Goal: Navigation & Orientation: Find specific page/section

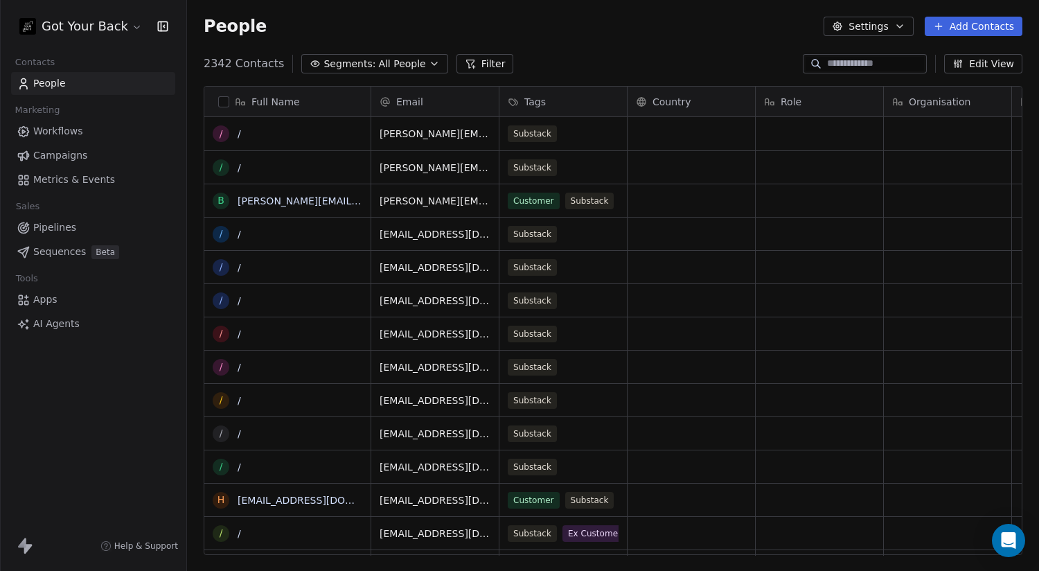
scroll to position [492, 842]
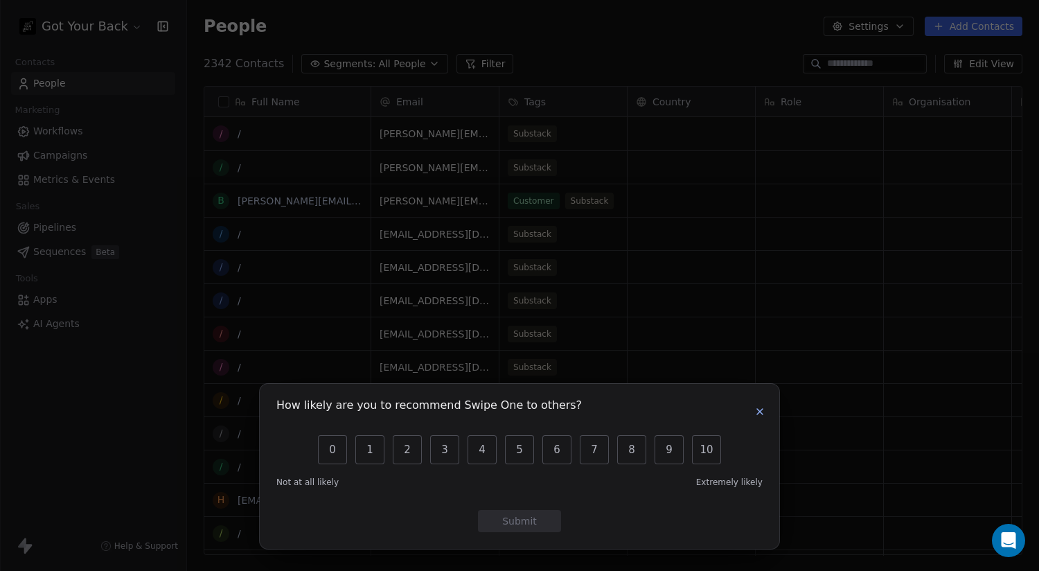
click at [763, 406] on icon "button" at bounding box center [759, 411] width 11 height 11
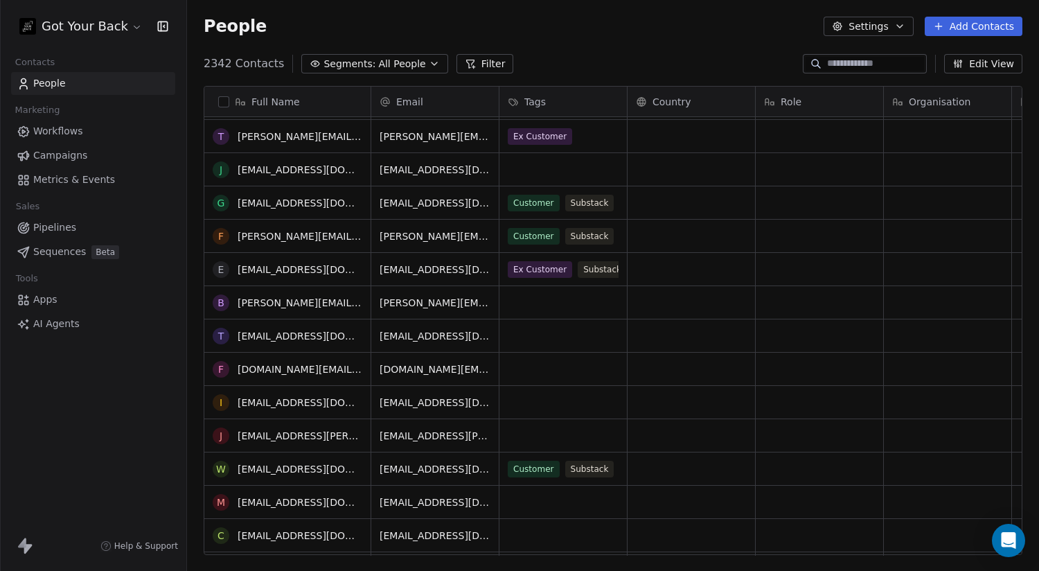
scroll to position [0, 0]
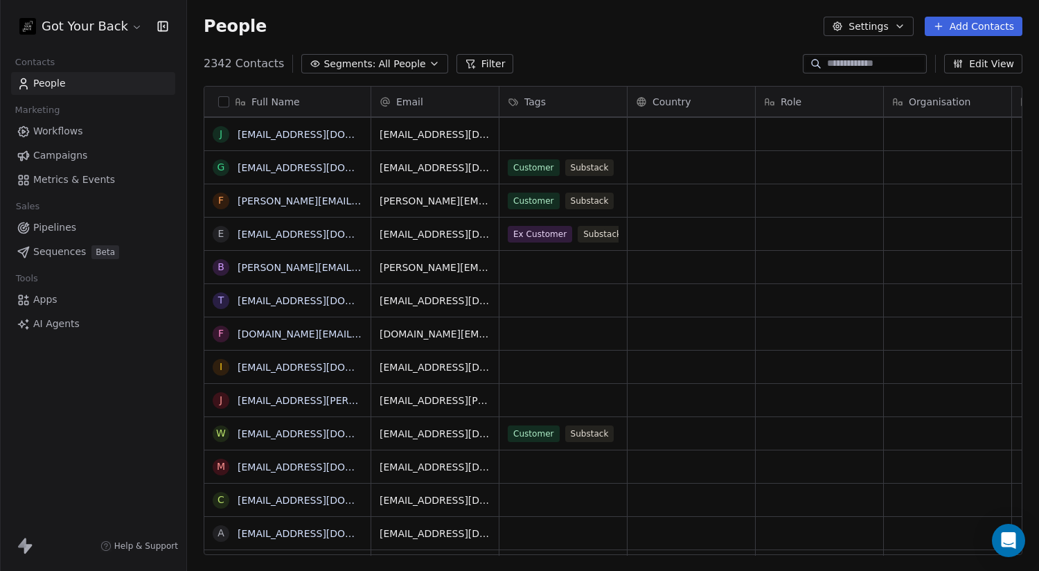
click at [75, 157] on span "Campaigns" at bounding box center [60, 155] width 54 height 15
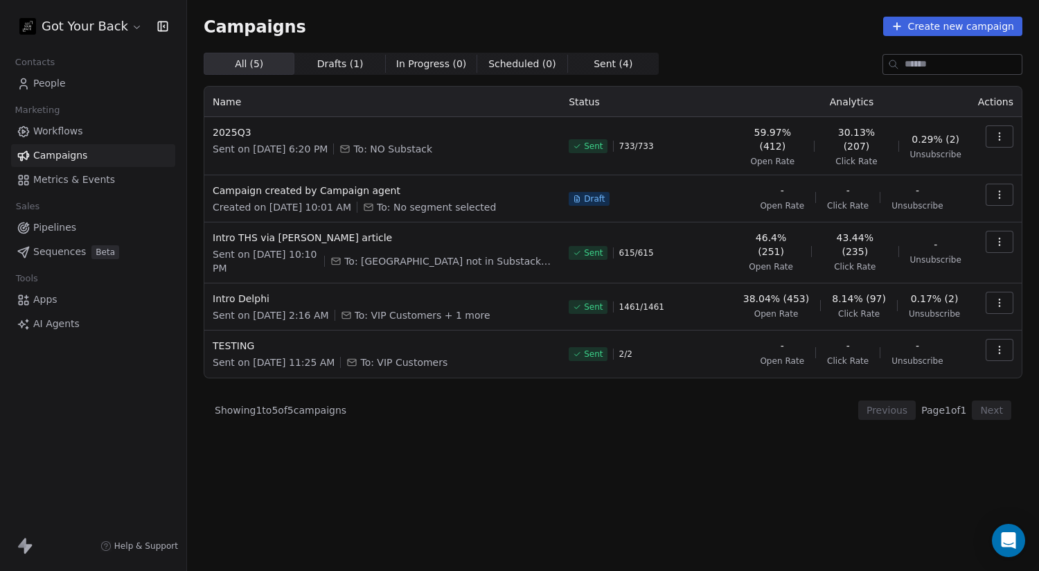
click at [74, 134] on span "Workflows" at bounding box center [58, 131] width 50 height 15
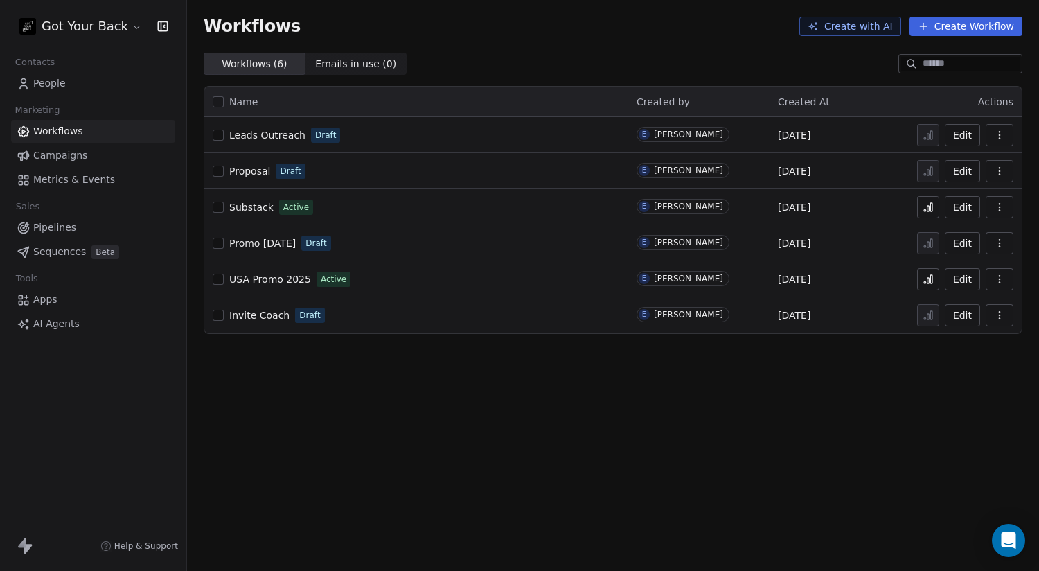
click at [91, 158] on link "Campaigns" at bounding box center [93, 155] width 164 height 23
